Goal: Task Accomplishment & Management: Use online tool/utility

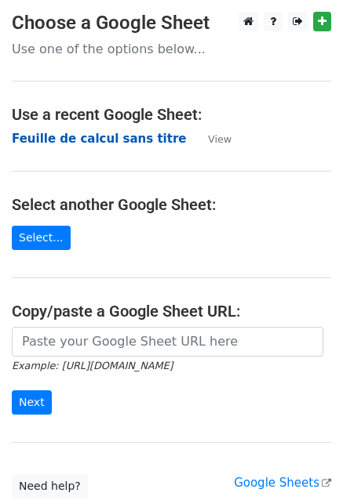
click at [100, 143] on strong "Feuille de calcul sans titre" at bounding box center [99, 139] width 174 height 14
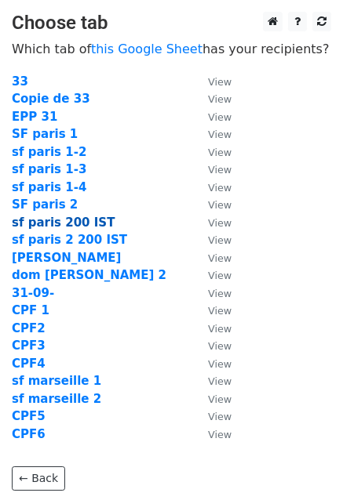
click at [63, 223] on strong "sf paris 200 IST" at bounding box center [63, 223] width 103 height 14
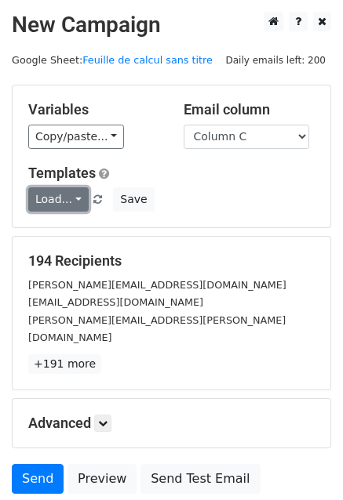
click at [61, 204] on link "Load..." at bounding box center [58, 199] width 60 height 24
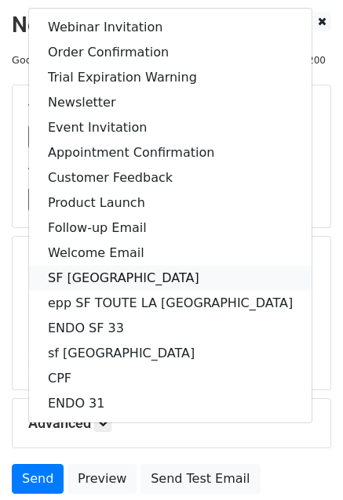
click at [83, 274] on link "SF PARIS" at bounding box center [170, 278] width 282 height 25
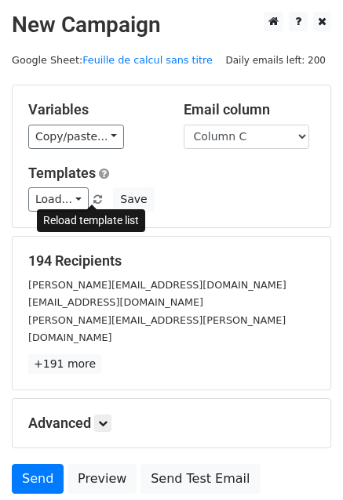
click at [92, 194] on link at bounding box center [98, 200] width 13 height 12
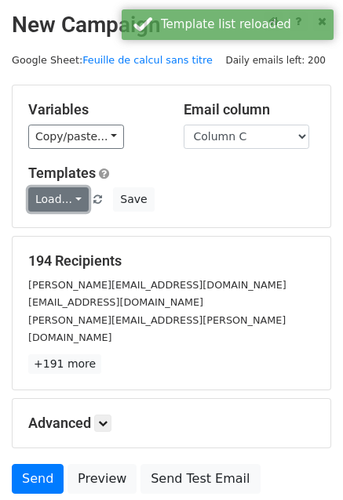
click at [53, 200] on link "Load..." at bounding box center [58, 199] width 60 height 24
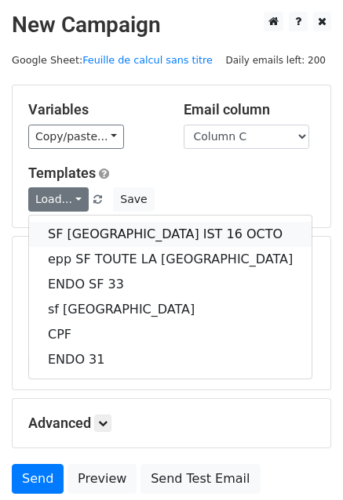
click at [150, 232] on link "SF PARIS IST 16 OCTO" at bounding box center [170, 234] width 282 height 25
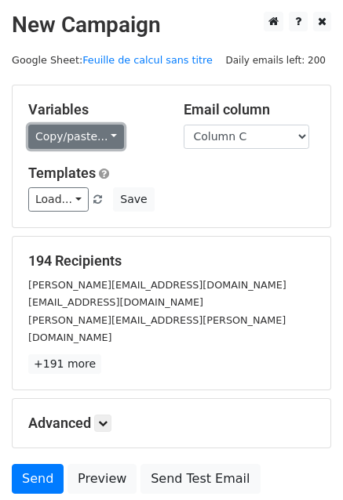
click at [75, 141] on link "Copy/paste..." at bounding box center [76, 137] width 96 height 24
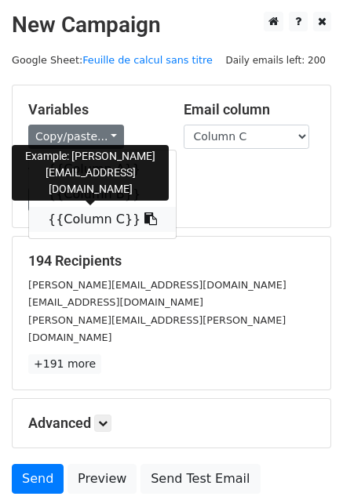
click at [94, 221] on link "{{Column C}}" at bounding box center [102, 219] width 147 height 25
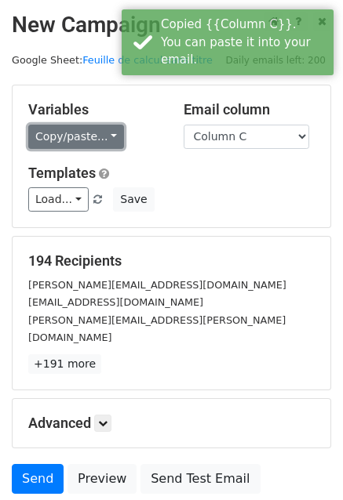
click at [67, 137] on link "Copy/paste..." at bounding box center [76, 137] width 96 height 24
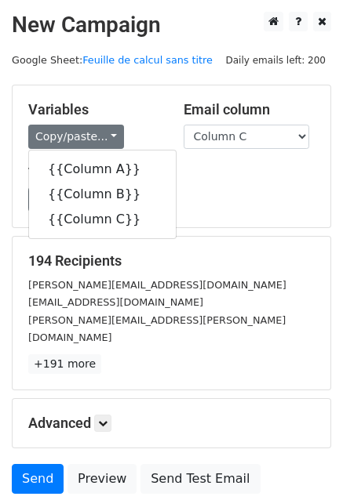
click at [97, 92] on div "Variables Copy/paste... {{Column A}} {{Column B}} {{Column C}} Email column Col…" at bounding box center [171, 156] width 317 height 142
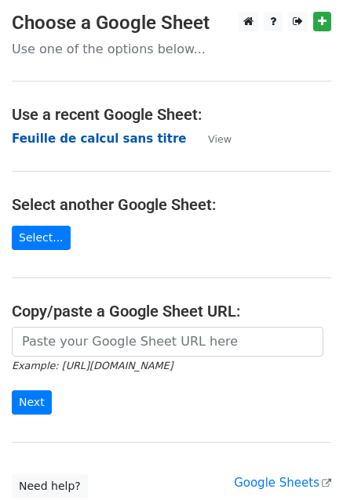
click at [88, 137] on strong "Feuille de calcul sans titre" at bounding box center [99, 139] width 174 height 14
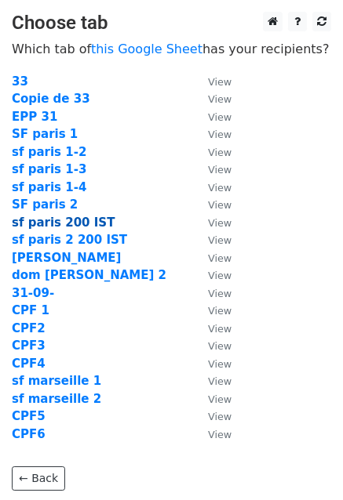
click at [55, 228] on strong "sf paris 200 IST" at bounding box center [63, 223] width 103 height 14
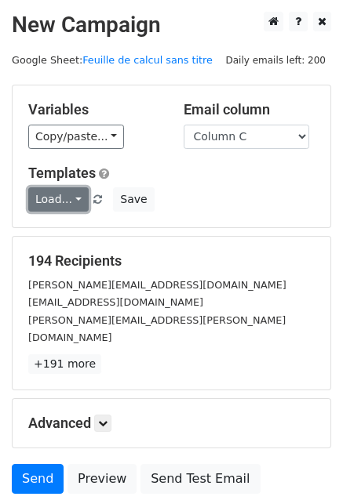
click at [64, 204] on link "Load..." at bounding box center [58, 199] width 60 height 24
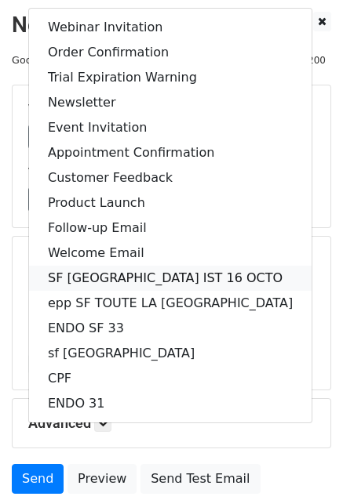
click at [118, 280] on link "SF PARIS IST 16 OCTO" at bounding box center [170, 278] width 282 height 25
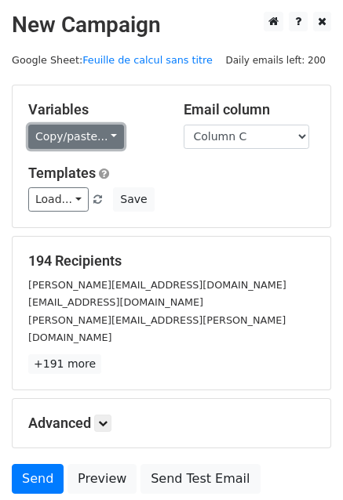
click at [81, 143] on link "Copy/paste..." at bounding box center [76, 137] width 96 height 24
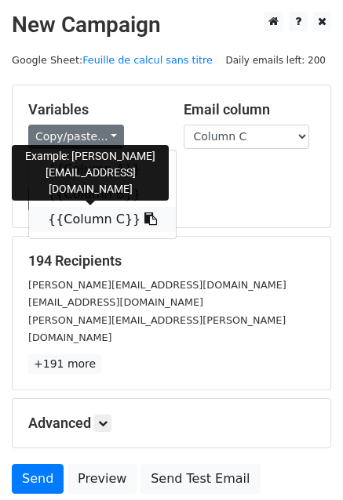
click at [85, 226] on link "{{Column C}}" at bounding box center [102, 219] width 147 height 25
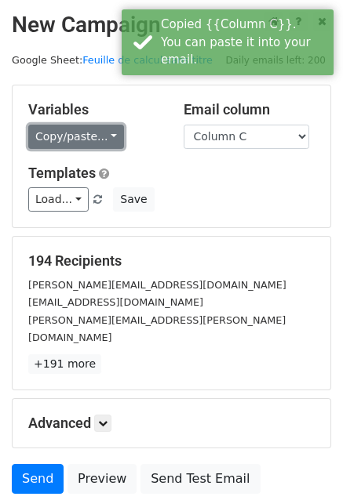
click at [72, 125] on link "Copy/paste..." at bounding box center [76, 137] width 96 height 24
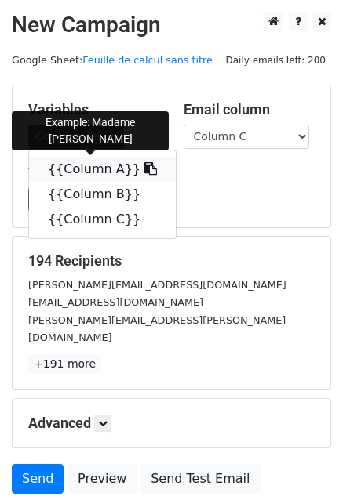
click at [78, 163] on link "{{Column A}}" at bounding box center [102, 169] width 147 height 25
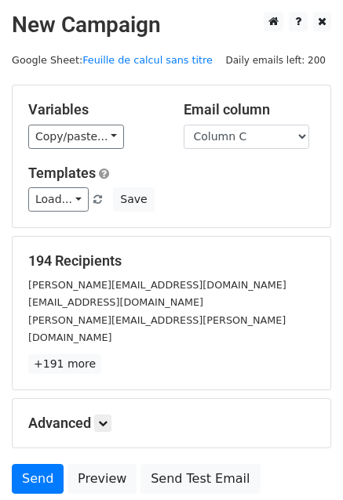
click at [316, 195] on div "Load... Webinar Invitation Order Confirmation Trial Expiration Warning Newslett…" at bounding box center [171, 199] width 310 height 24
